Goal: Information Seeking & Learning: Compare options

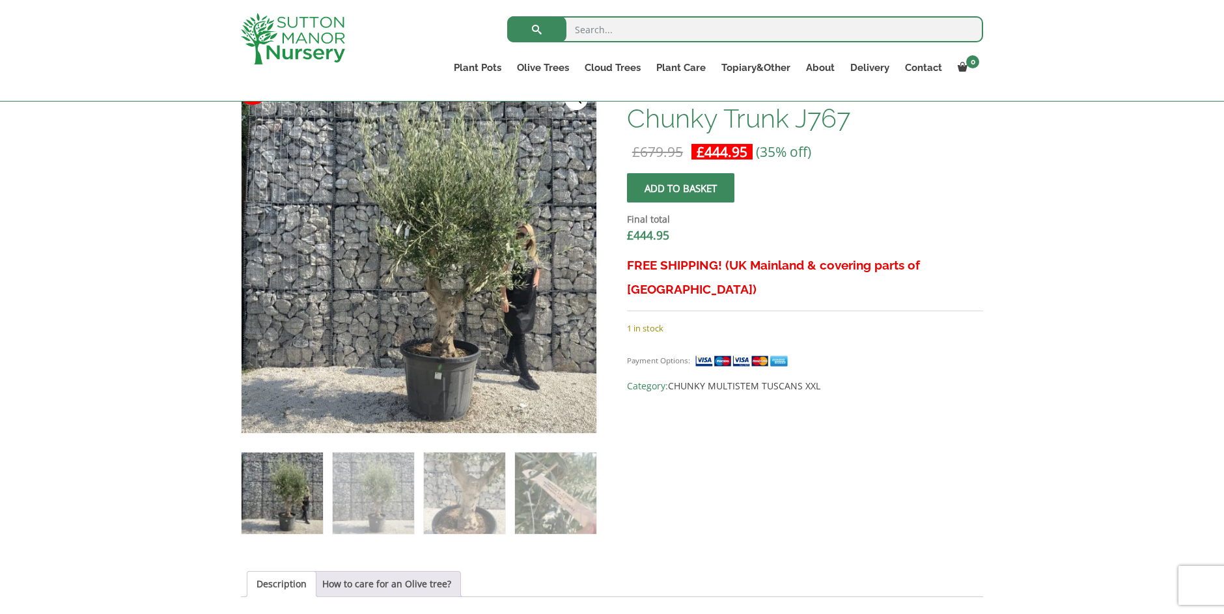
scroll to position [432, 0]
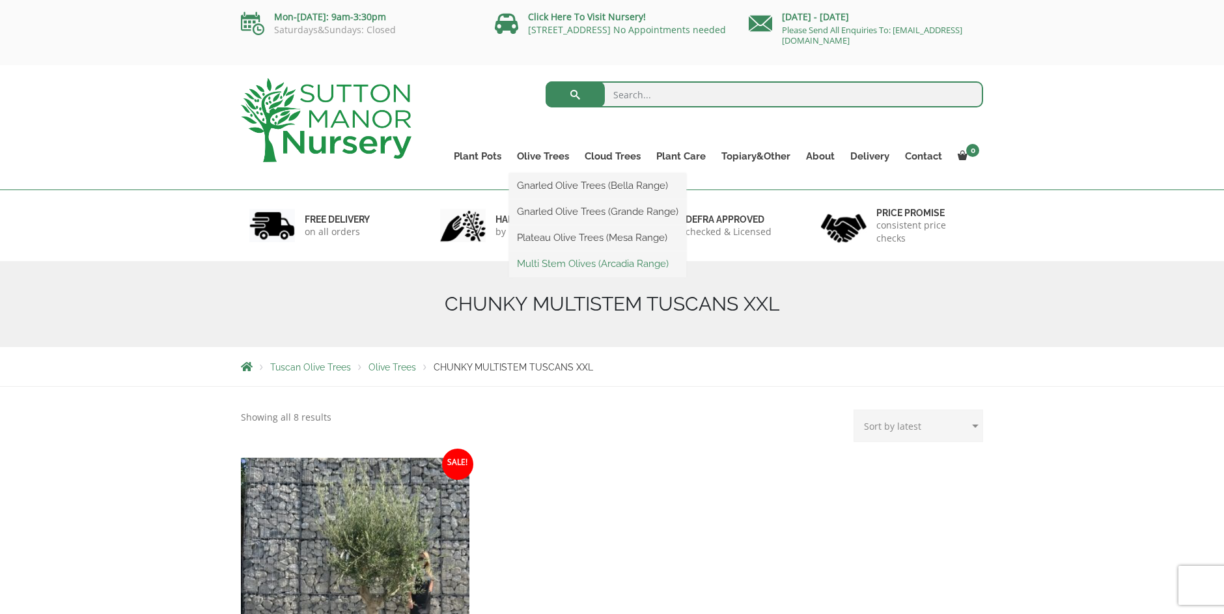
click at [560, 264] on link "Multi Stem Olives (Arcadia Range)" at bounding box center [597, 264] width 177 height 20
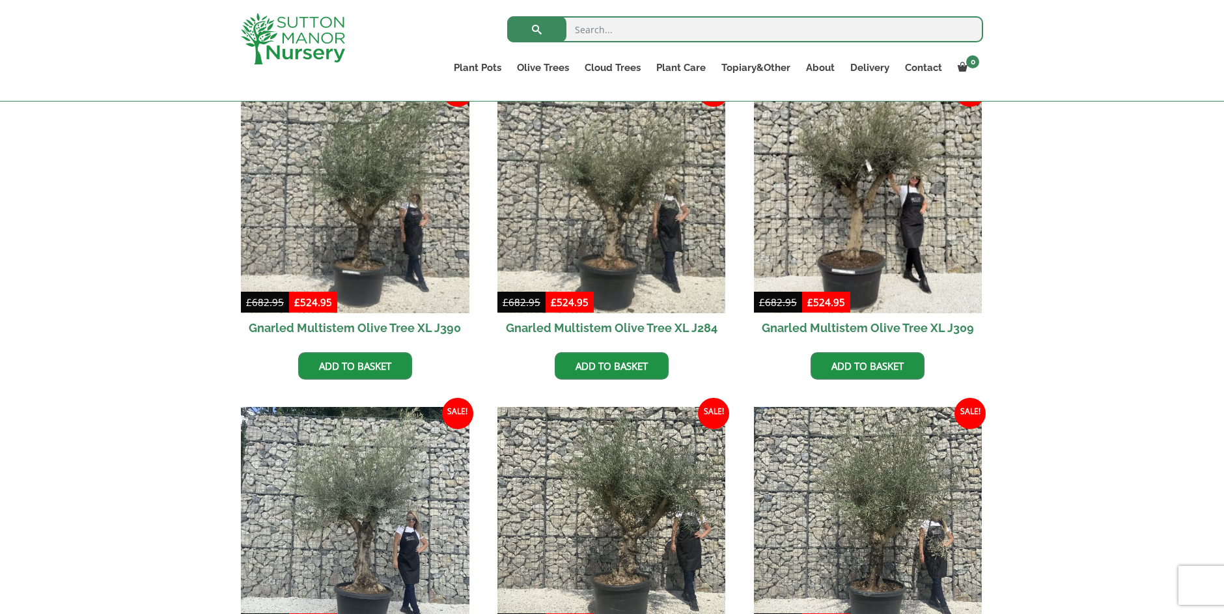
scroll to position [586, 0]
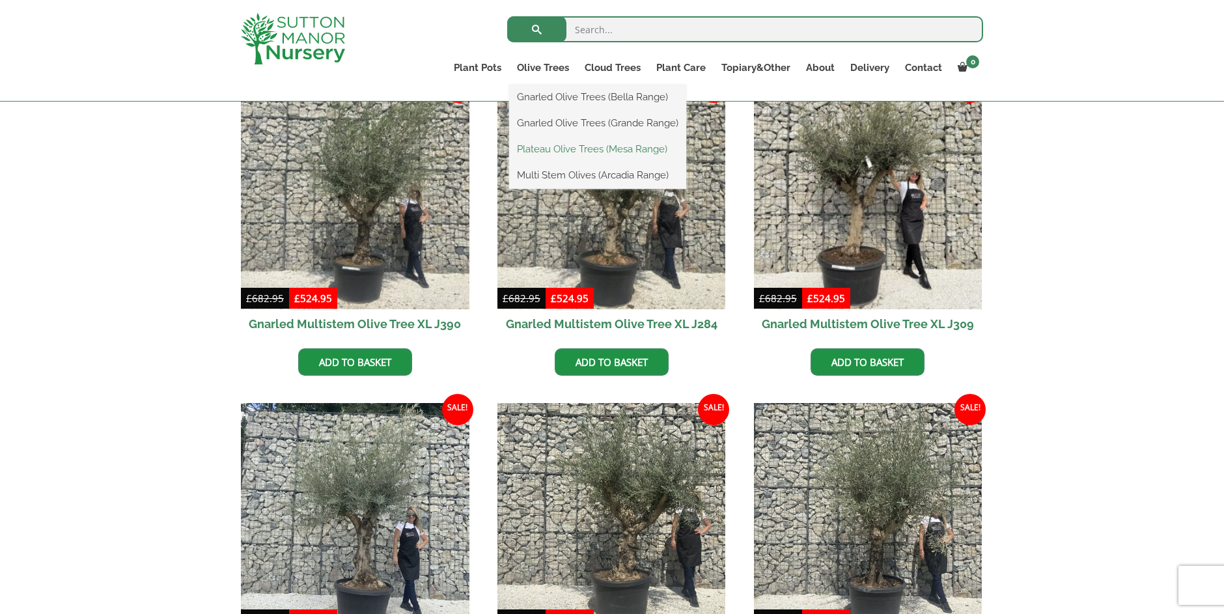
click at [546, 148] on link "Plateau Olive Trees (Mesa Range)" at bounding box center [597, 149] width 177 height 20
click at [544, 95] on link "Gnarled Olive Trees (Bella Range)" at bounding box center [597, 97] width 177 height 20
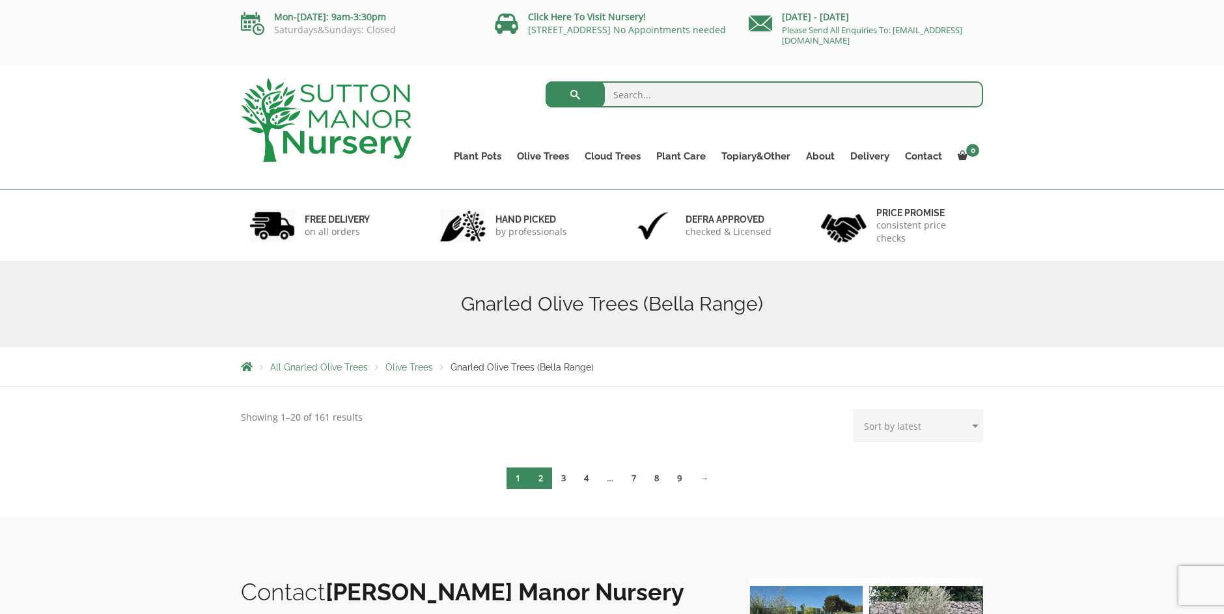
click at [544, 478] on link "2" at bounding box center [540, 477] width 23 height 21
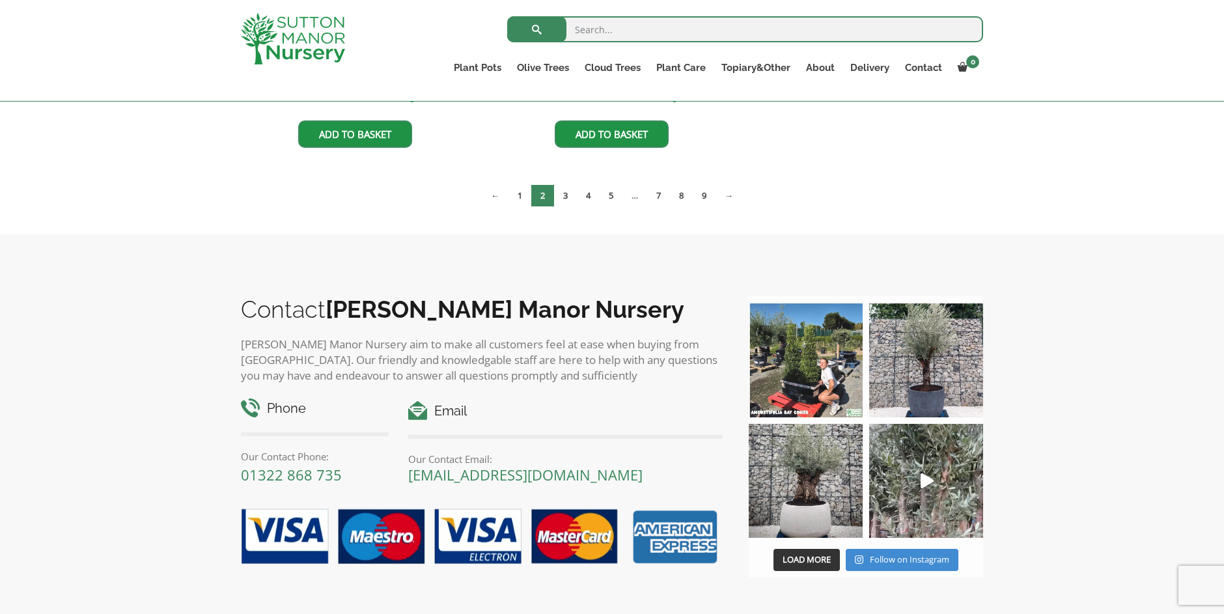
scroll to position [911, 0]
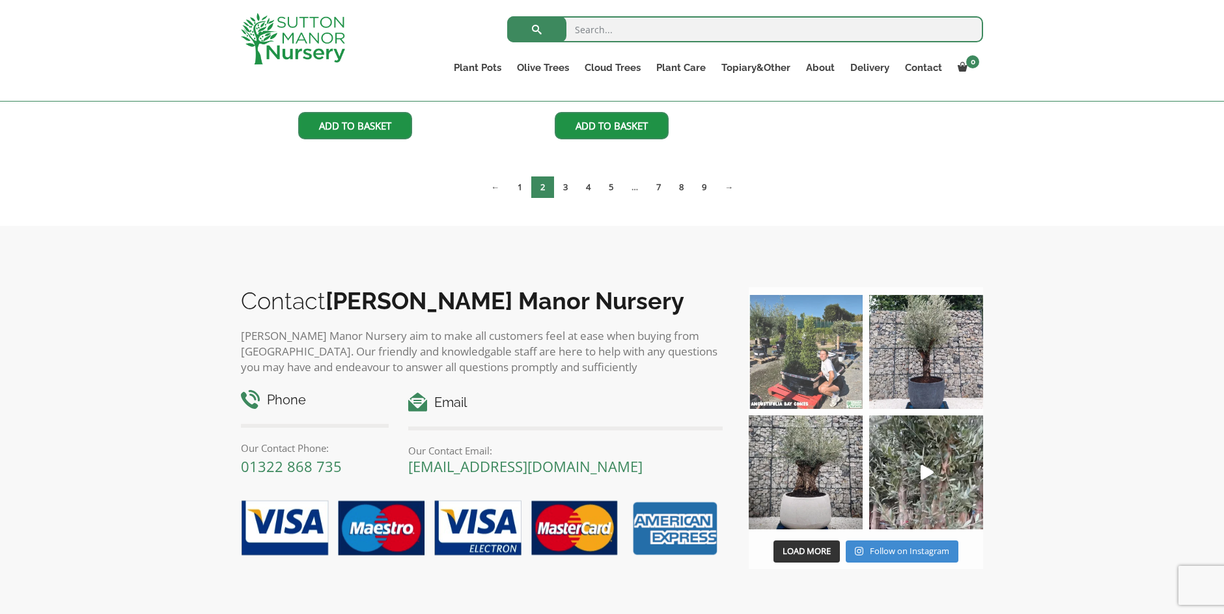
click at [792, 369] on img at bounding box center [806, 352] width 114 height 114
